Goal: Task Accomplishment & Management: Use online tool/utility

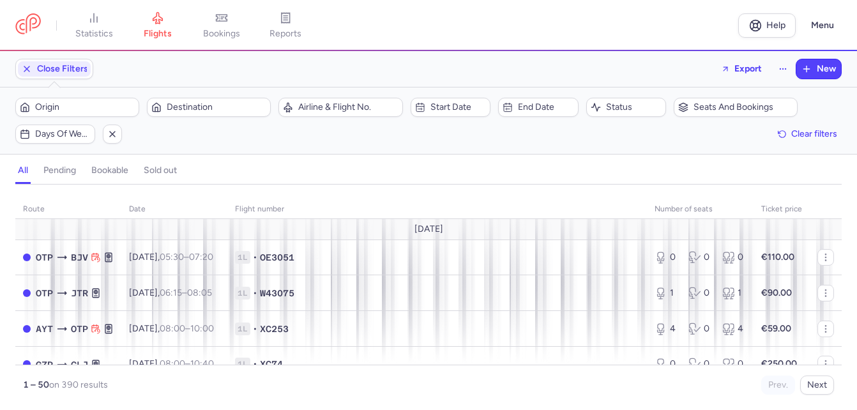
click at [77, 105] on span "Origin" at bounding box center [85, 107] width 100 height 10
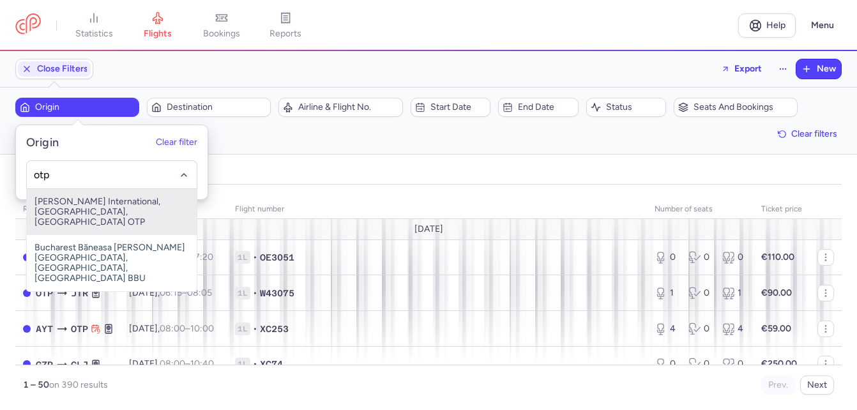
drag, startPoint x: 78, startPoint y: 215, endPoint x: 164, endPoint y: 155, distance: 105.0
click at [79, 215] on span "[PERSON_NAME] International, [GEOGRAPHIC_DATA], [GEOGRAPHIC_DATA] OTP" at bounding box center [112, 212] width 170 height 46
type input "otp"
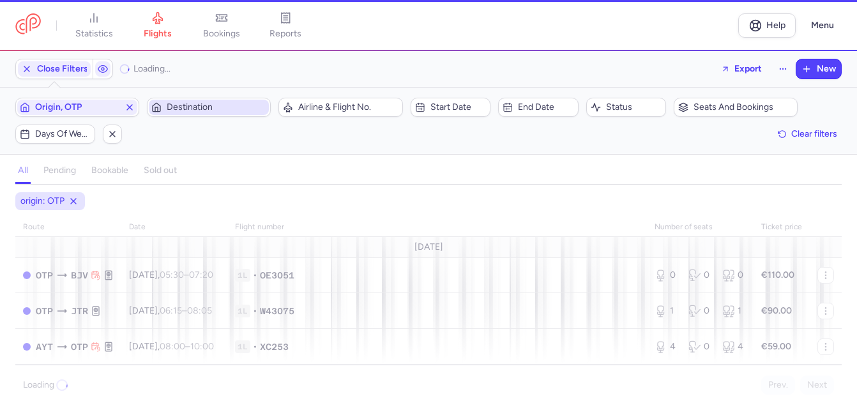
click at [204, 99] on button "Destination" at bounding box center [209, 107] width 124 height 19
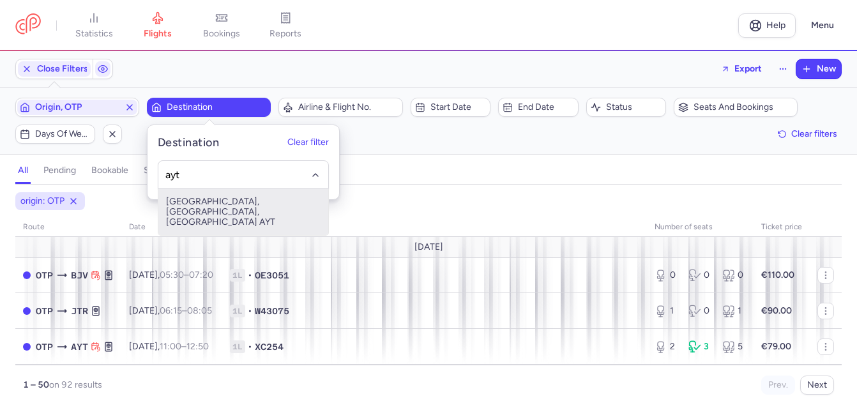
click at [209, 206] on span "[GEOGRAPHIC_DATA], [GEOGRAPHIC_DATA], [GEOGRAPHIC_DATA] AYT" at bounding box center [243, 212] width 170 height 46
type input "ayt"
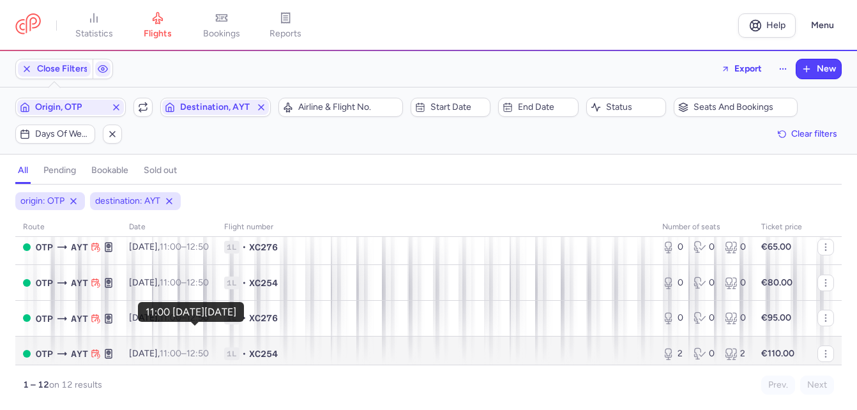
scroll to position [128, 0]
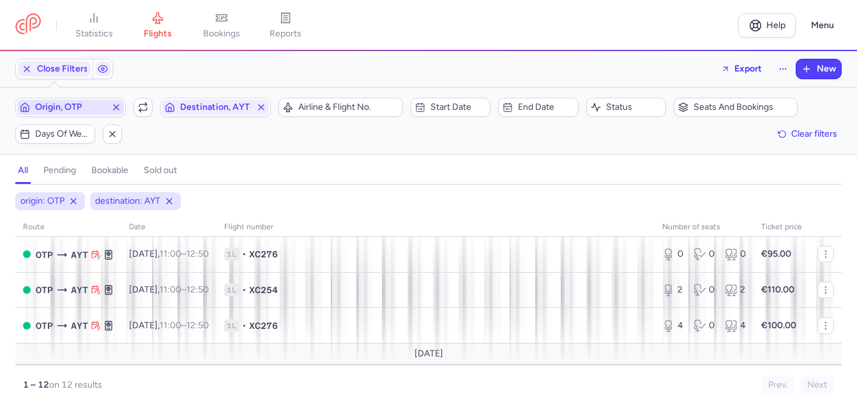
click at [115, 105] on line "button" at bounding box center [116, 107] width 5 height 5
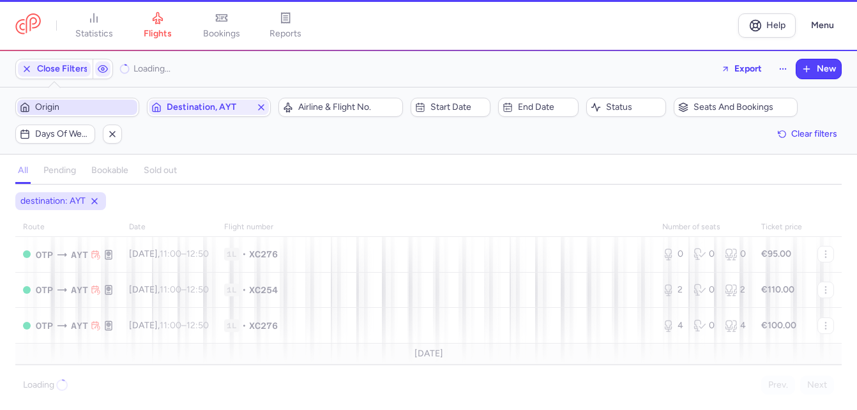
click at [100, 104] on span "Origin" at bounding box center [85, 107] width 100 height 10
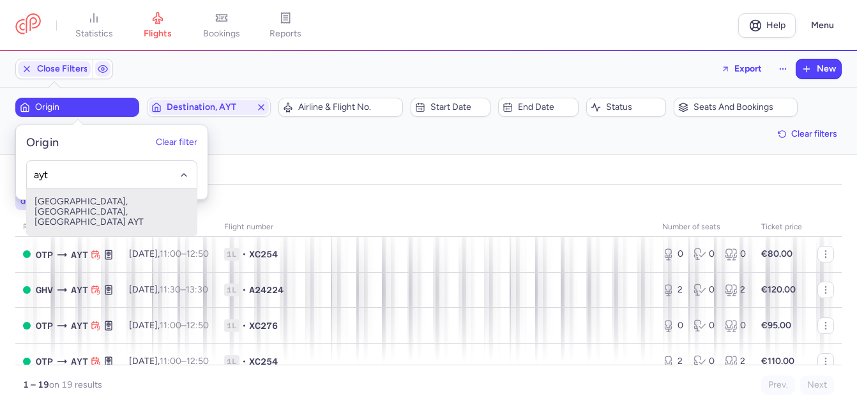
drag, startPoint x: 103, startPoint y: 204, endPoint x: 154, endPoint y: 176, distance: 58.0
click at [103, 204] on span "[GEOGRAPHIC_DATA], [GEOGRAPHIC_DATA], [GEOGRAPHIC_DATA] AYT" at bounding box center [112, 212] width 170 height 46
type input "ayt"
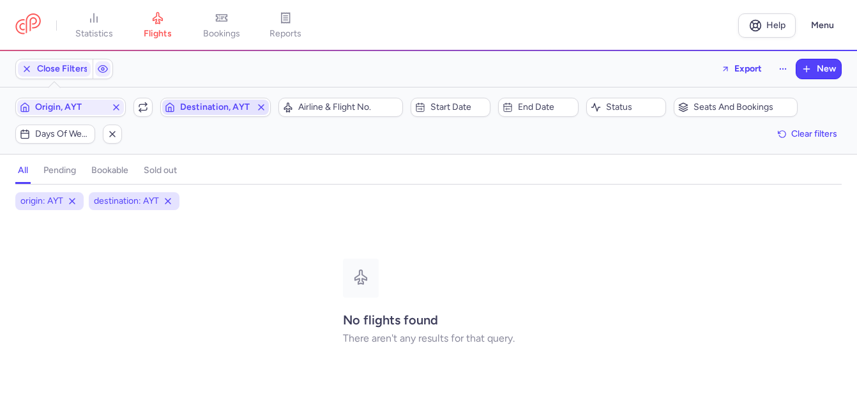
click at [218, 104] on span "Destination, AYT" at bounding box center [215, 107] width 71 height 10
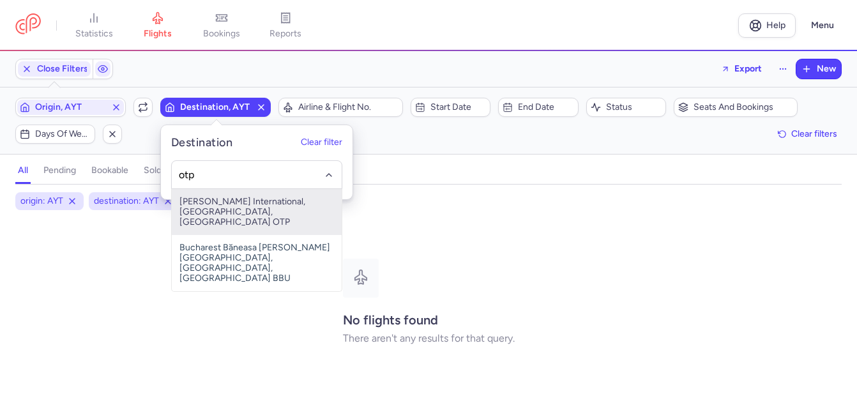
click at [222, 209] on span "[PERSON_NAME] International, [GEOGRAPHIC_DATA], [GEOGRAPHIC_DATA] OTP" at bounding box center [257, 212] width 170 height 46
type input "otp"
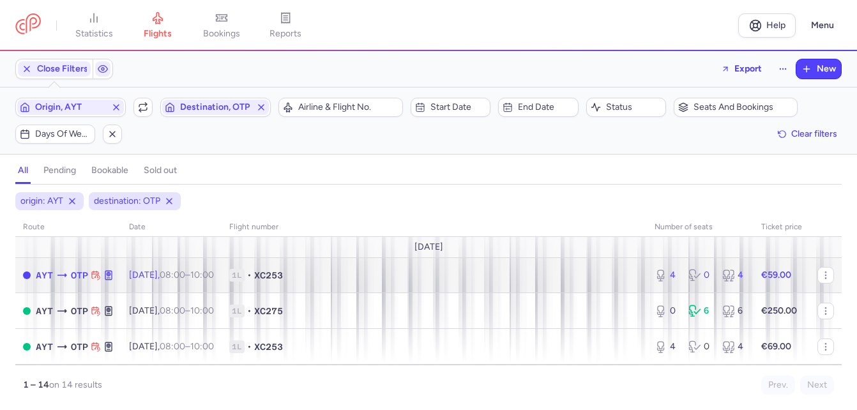
click at [199, 282] on td "[DATE] 08:00 – 10:00 +0" at bounding box center [171, 275] width 100 height 36
select select "days"
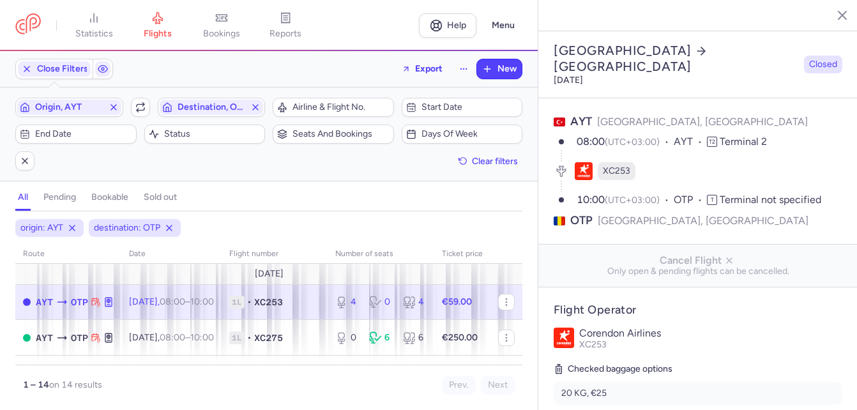
click at [835, 17] on line "button" at bounding box center [832, 14] width 6 height 6
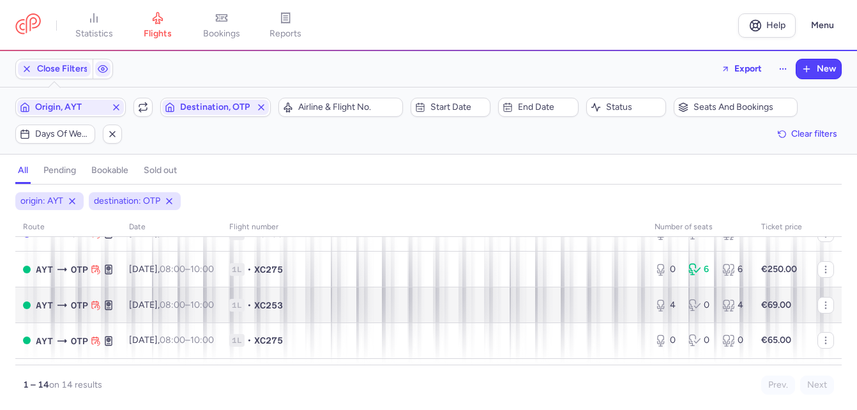
scroll to position [64, 0]
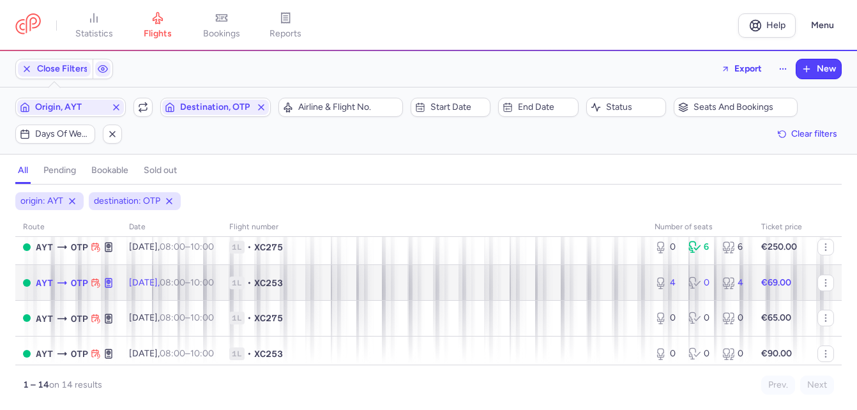
click at [156, 282] on span "[DATE] 08:00 – 10:00 +0" at bounding box center [171, 282] width 85 height 11
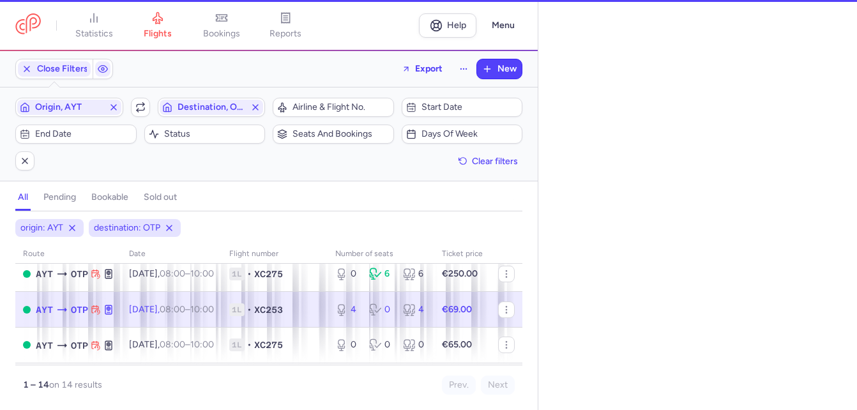
select select "days"
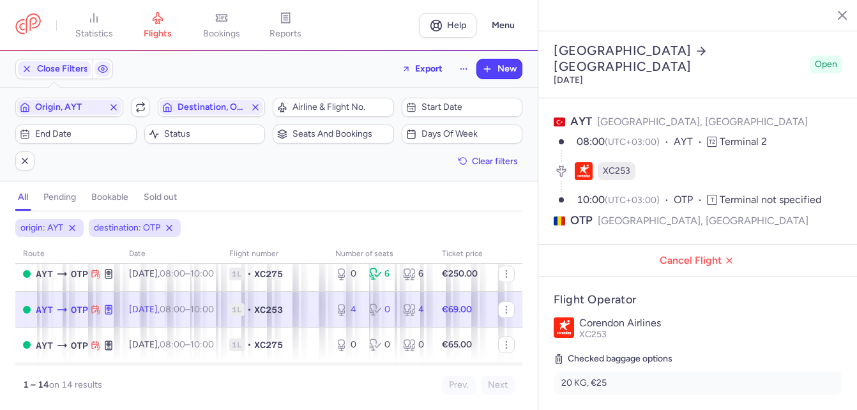
click at [185, 311] on time "08:00" at bounding box center [173, 309] width 26 height 11
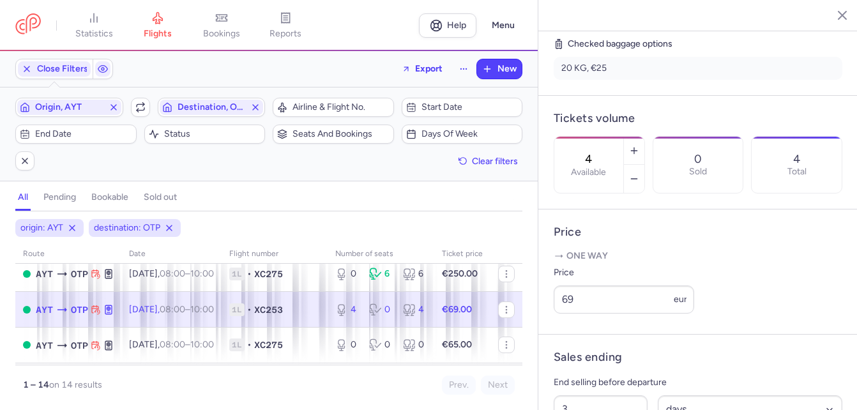
scroll to position [319, 0]
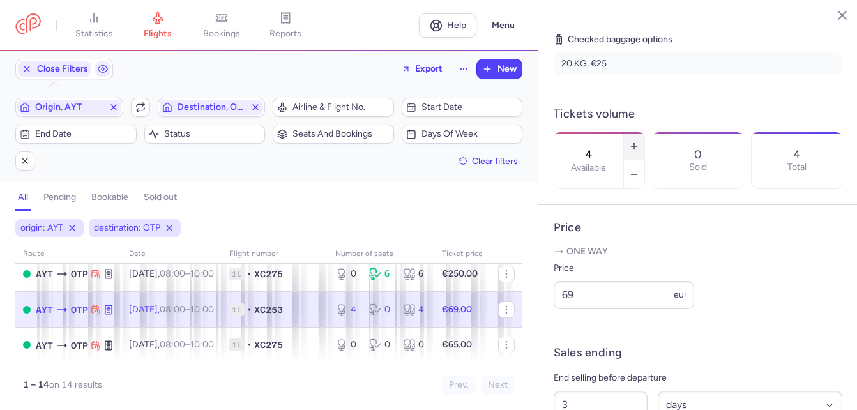
click at [639, 141] on icon "button" at bounding box center [634, 146] width 10 height 10
type input "5"
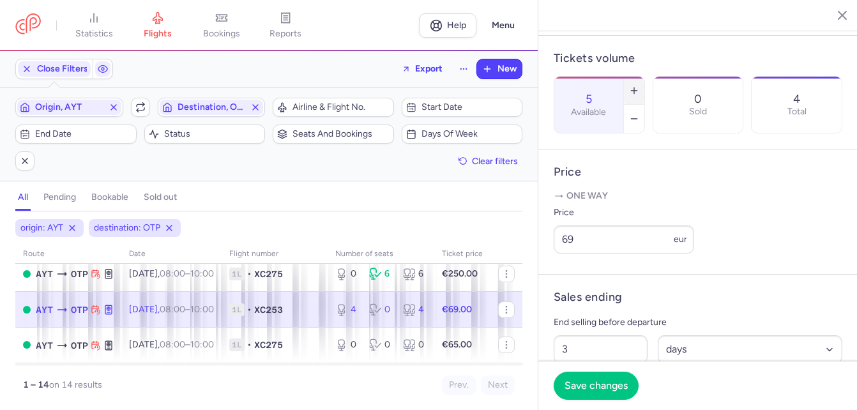
scroll to position [447, 0]
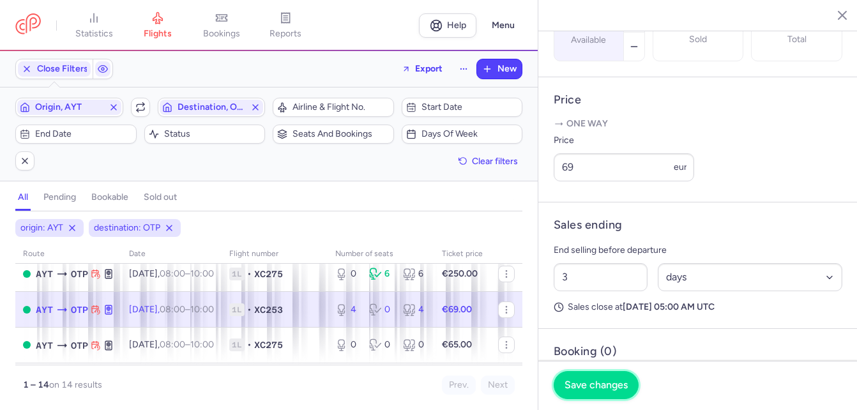
click at [596, 389] on span "Save changes" at bounding box center [595, 384] width 63 height 11
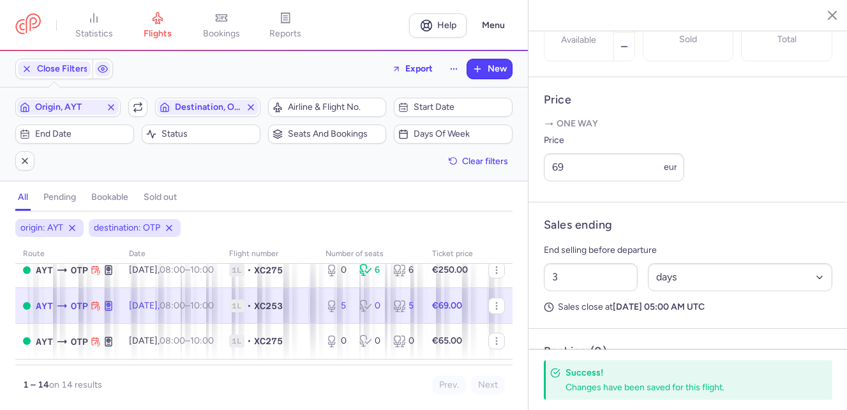
scroll to position [0, 0]
